Goal: Information Seeking & Learning: Learn about a topic

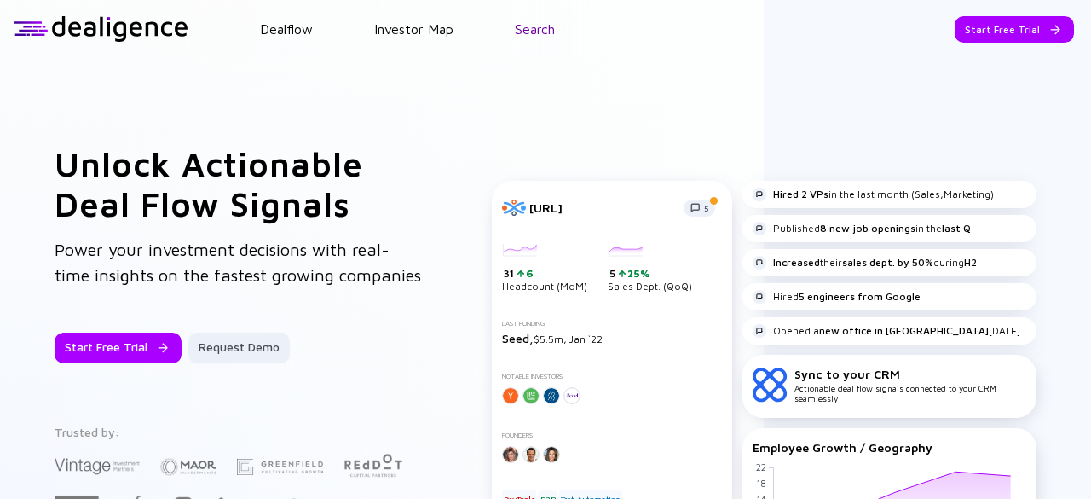
click at [534, 30] on link "Search" at bounding box center [535, 28] width 40 height 15
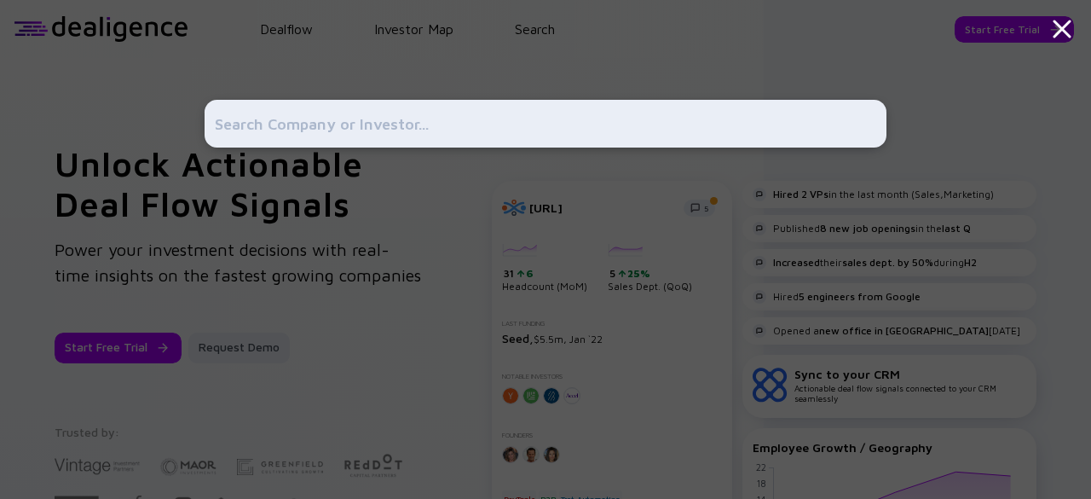
click at [383, 120] on input "text" at bounding box center [545, 123] width 661 height 31
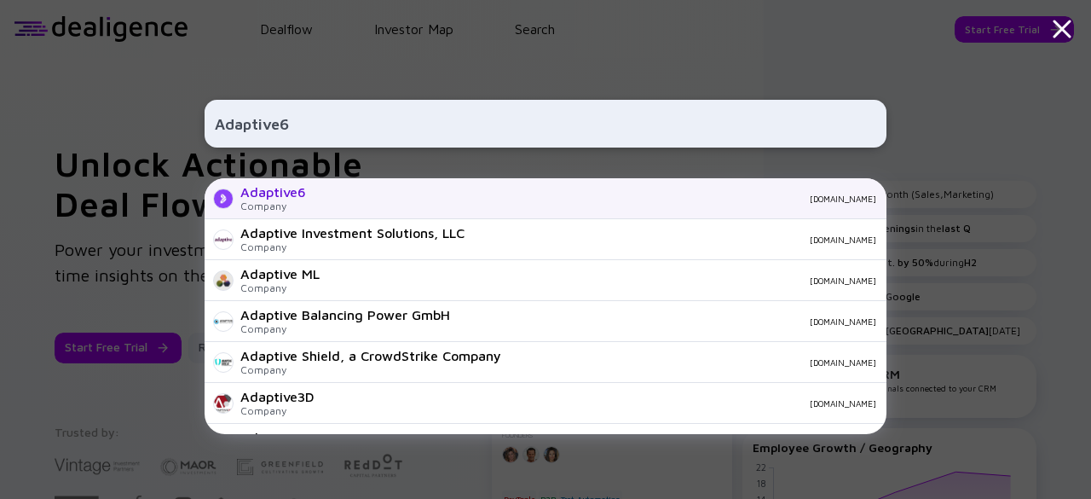
type input "Adaptive6"
click at [346, 193] on div "Adaptive6 Company adaptive6.com" at bounding box center [546, 198] width 682 height 41
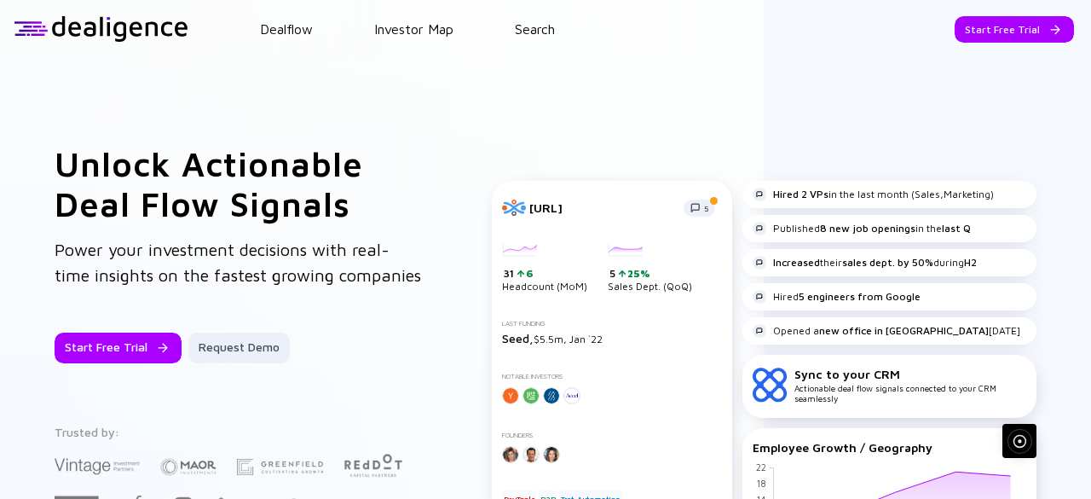
click at [530, 4] on header "Dealflow Investor Map Search Start Free Trial Dealflow Investor Map Start Free …" at bounding box center [545, 29] width 1091 height 58
click at [532, 22] on link "Search" at bounding box center [535, 28] width 40 height 15
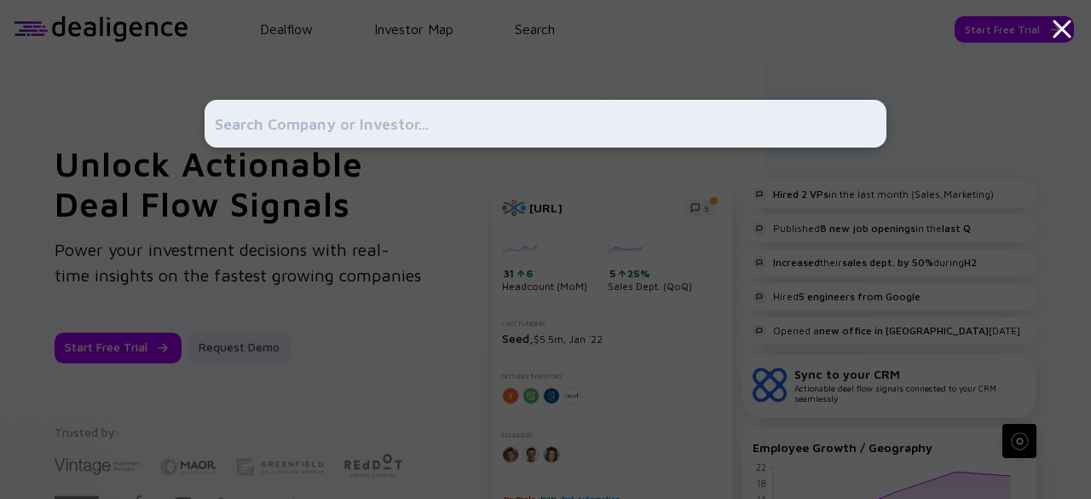
click at [476, 104] on div at bounding box center [546, 124] width 682 height 48
click at [464, 122] on input "text" at bounding box center [545, 123] width 661 height 31
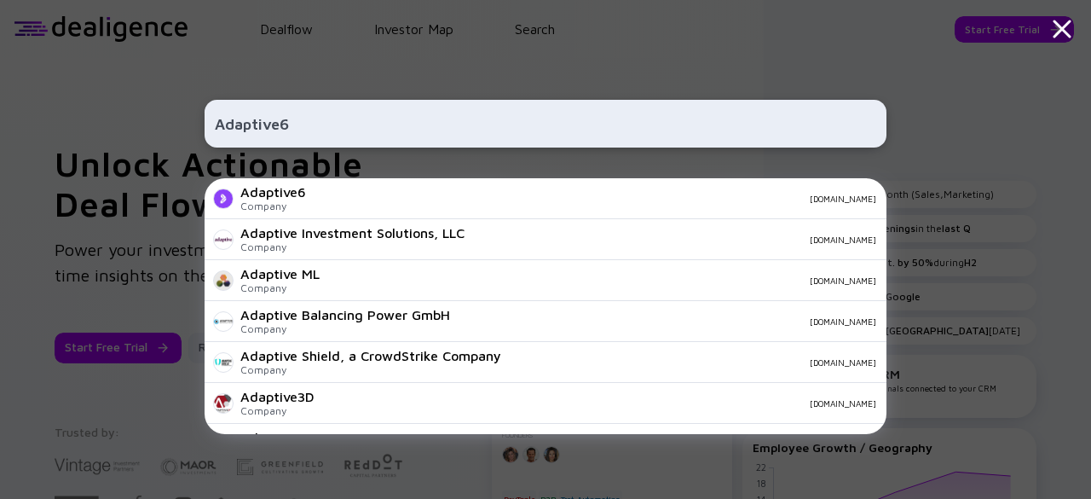
type input "Adaptive6"
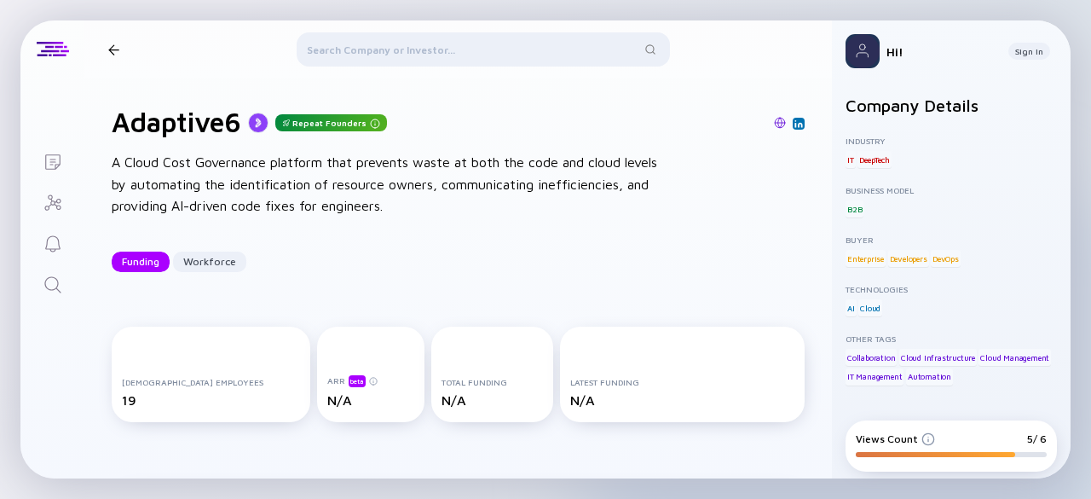
click at [1079, 52] on div "Lists Adaptive6 Repeat Founders Adaptive6 Repeat Founders A Cloud Cost Governan…" at bounding box center [545, 249] width 1091 height 499
click at [423, 38] on div at bounding box center [483, 52] width 373 height 41
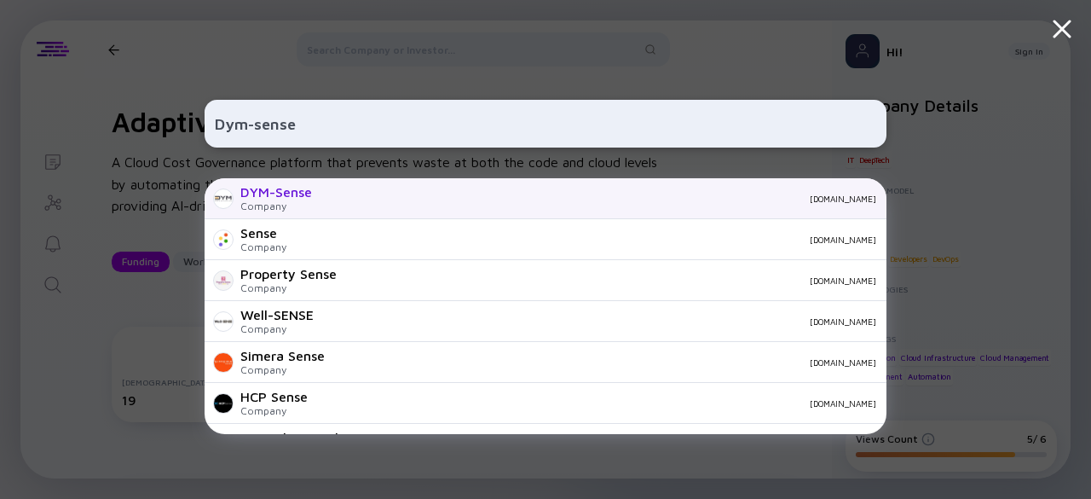
type input "Dym-sense"
click at [251, 199] on div "DYM-Sense" at bounding box center [276, 191] width 72 height 15
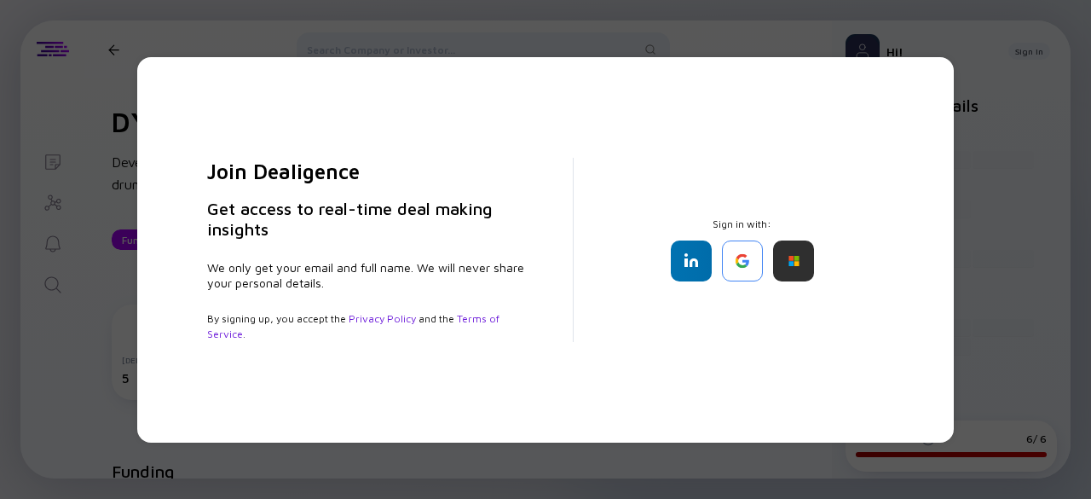
click at [1030, 188] on div "Join Dealigence Get access to real-time deal making insights We only get your e…" at bounding box center [545, 249] width 1091 height 499
click at [1054, 197] on div "Join Dealigence Get access to real-time deal making insights We only get your e…" at bounding box center [545, 249] width 1091 height 499
click at [736, 266] on div at bounding box center [742, 260] width 41 height 41
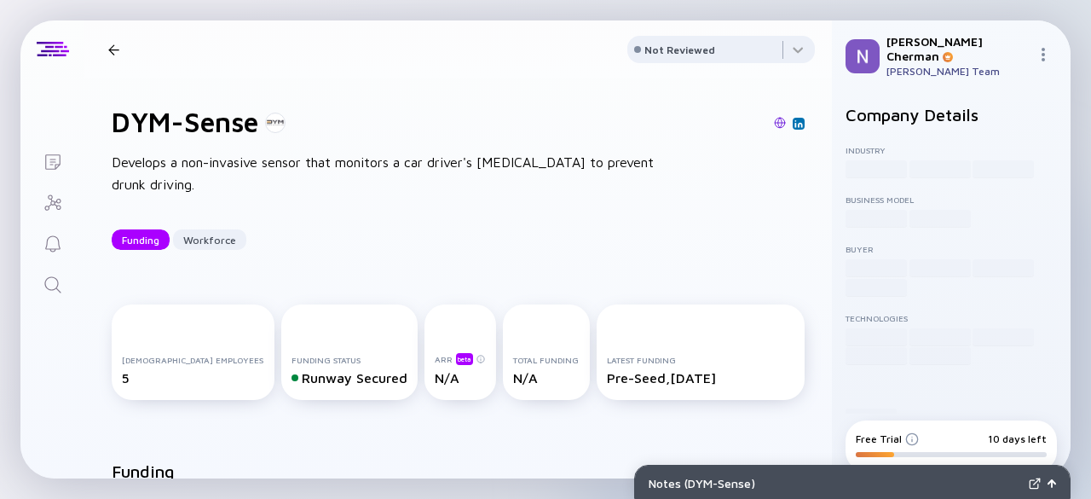
click at [121, 49] on div at bounding box center [113, 49] width 25 height 11
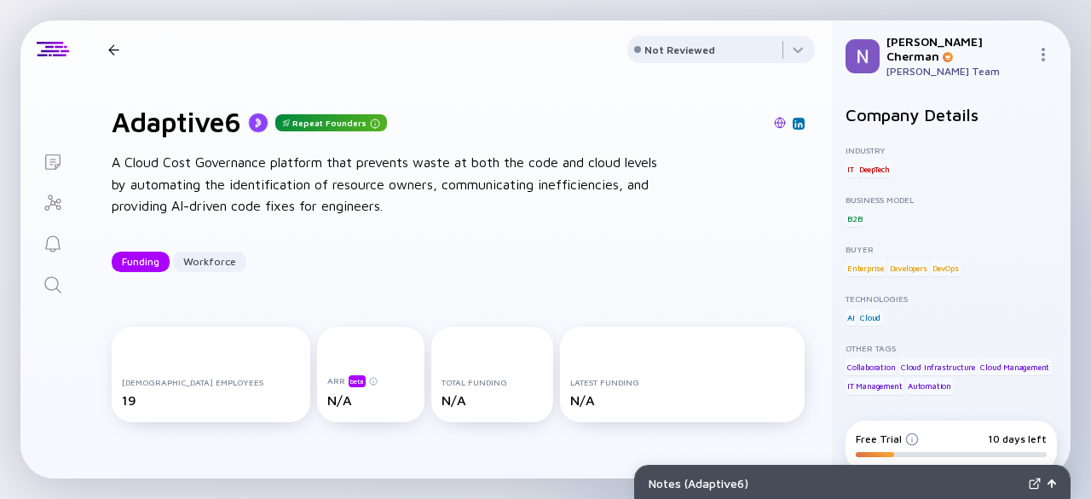
click at [116, 49] on div at bounding box center [113, 49] width 11 height 11
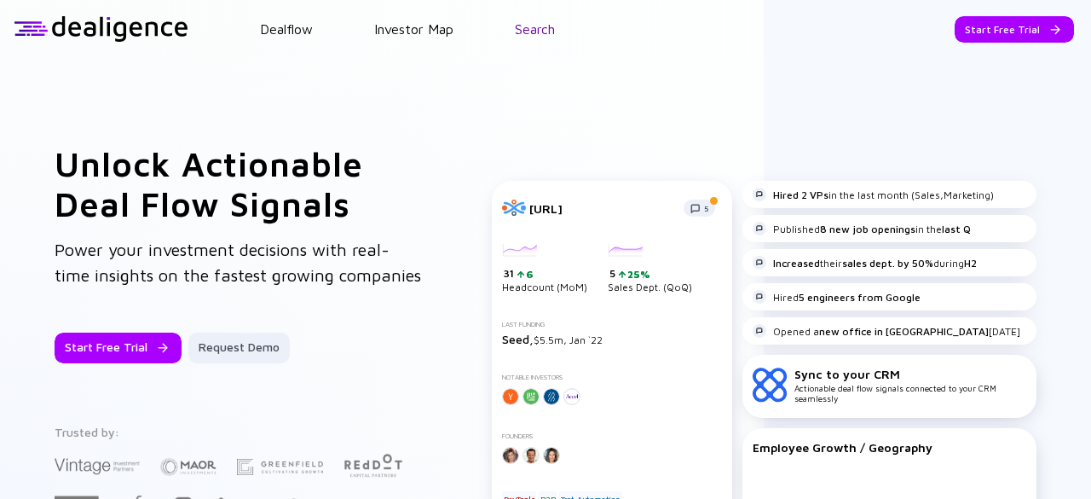
click at [544, 28] on link "Search" at bounding box center [535, 28] width 40 height 15
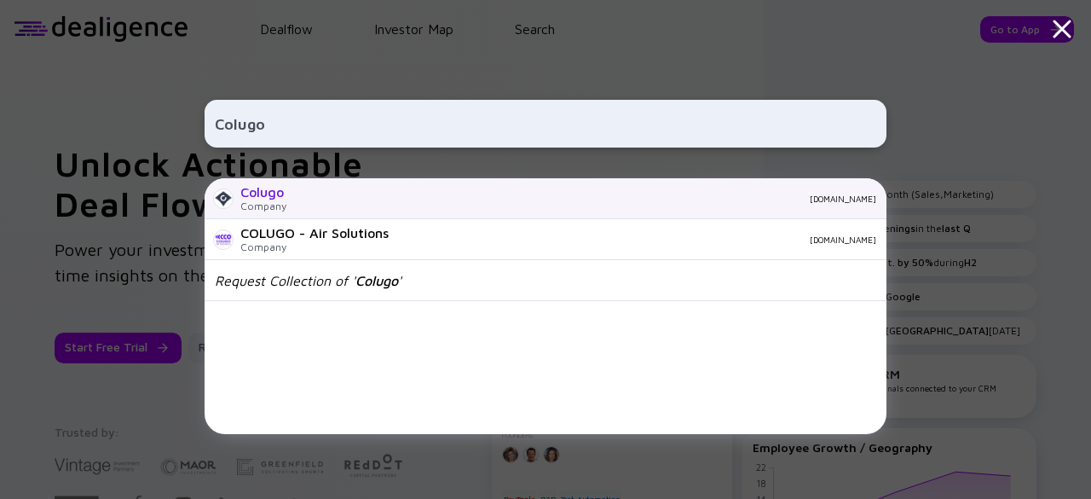
type input "Colugo"
click at [314, 205] on div "Colugo Company hicolugo.com" at bounding box center [546, 198] width 682 height 41
